Goal: Transaction & Acquisition: Download file/media

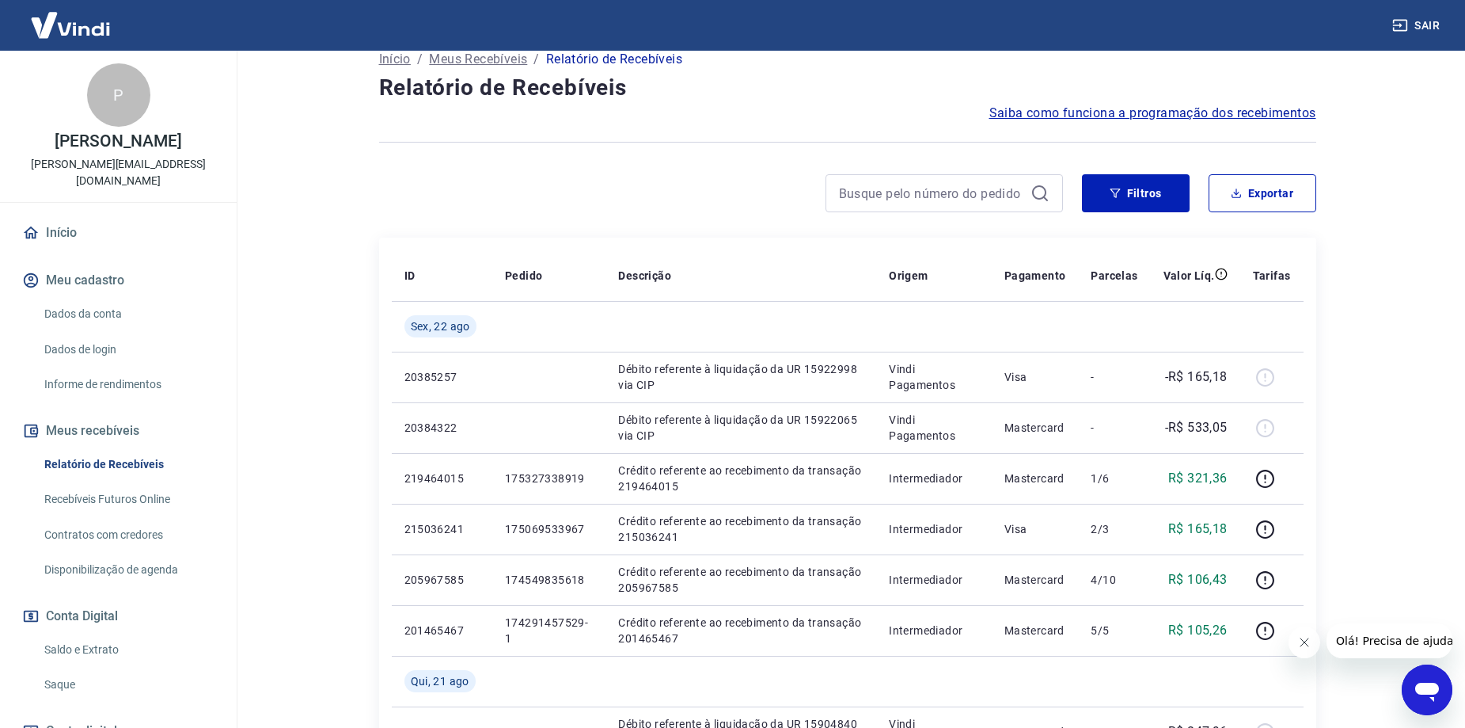
scroll to position [79, 0]
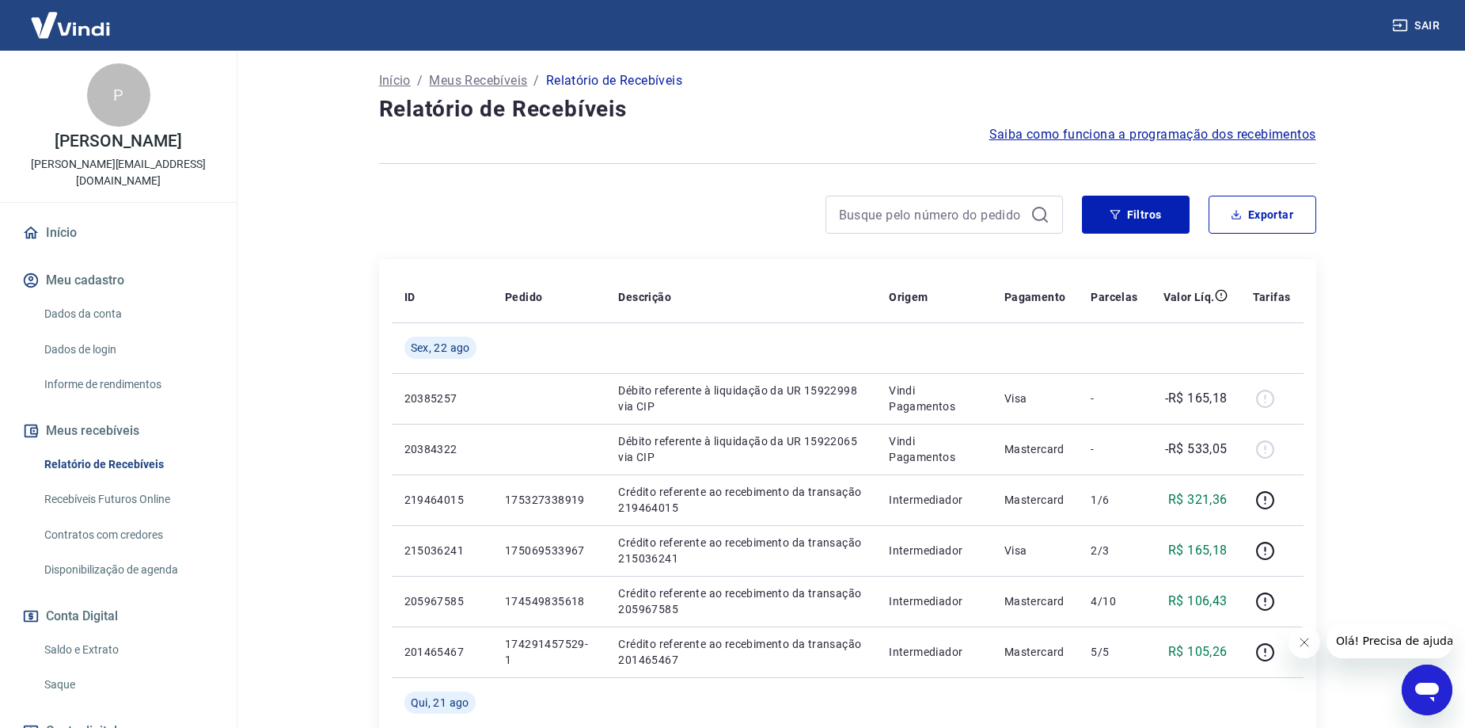
click at [1261, 235] on div "Filtros Exportar" at bounding box center [847, 221] width 937 height 51
click at [1263, 227] on button "Exportar" at bounding box center [1263, 215] width 108 height 38
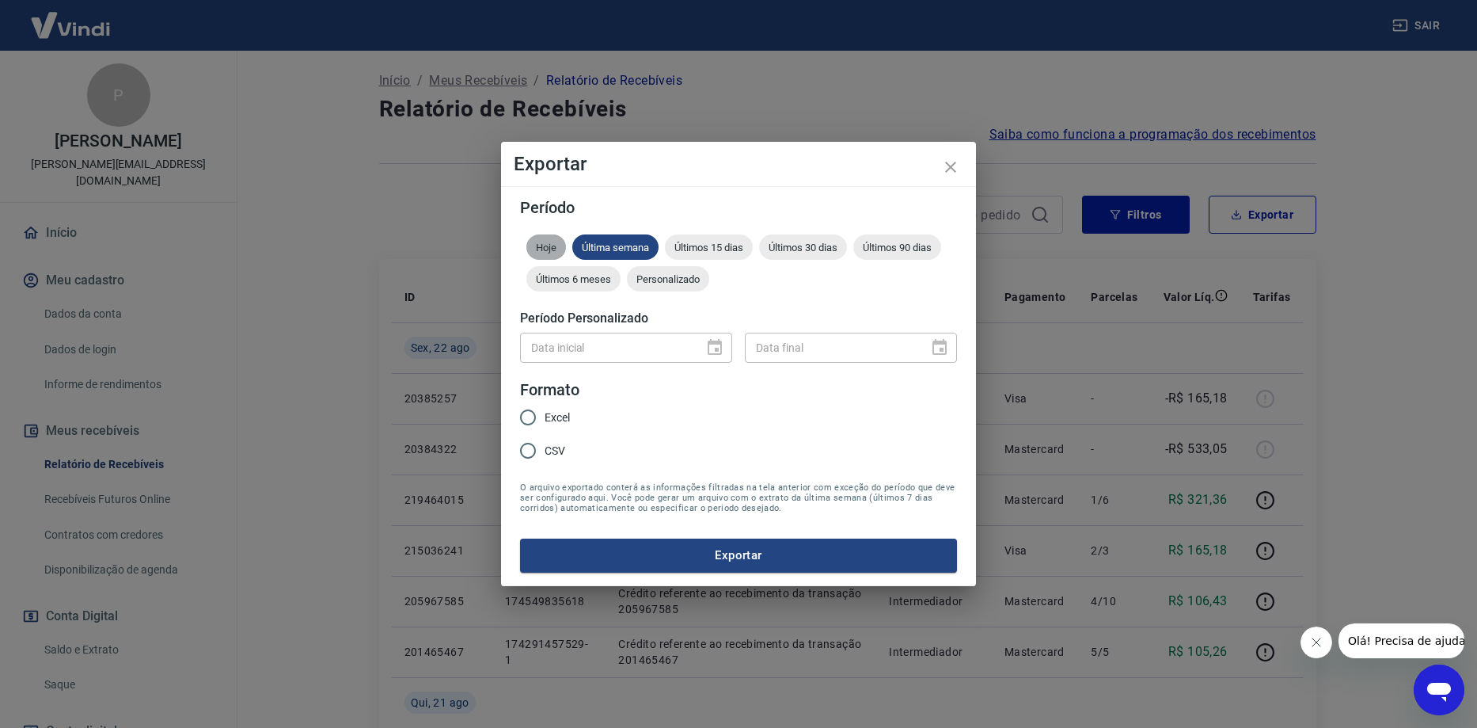
click at [552, 253] on div "Hoje" at bounding box center [546, 246] width 40 height 25
click at [525, 407] on input "Excel" at bounding box center [527, 417] width 33 height 33
radio input "true"
click at [595, 558] on button "Exportar" at bounding box center [738, 554] width 437 height 33
